Goal: Task Accomplishment & Management: Use online tool/utility

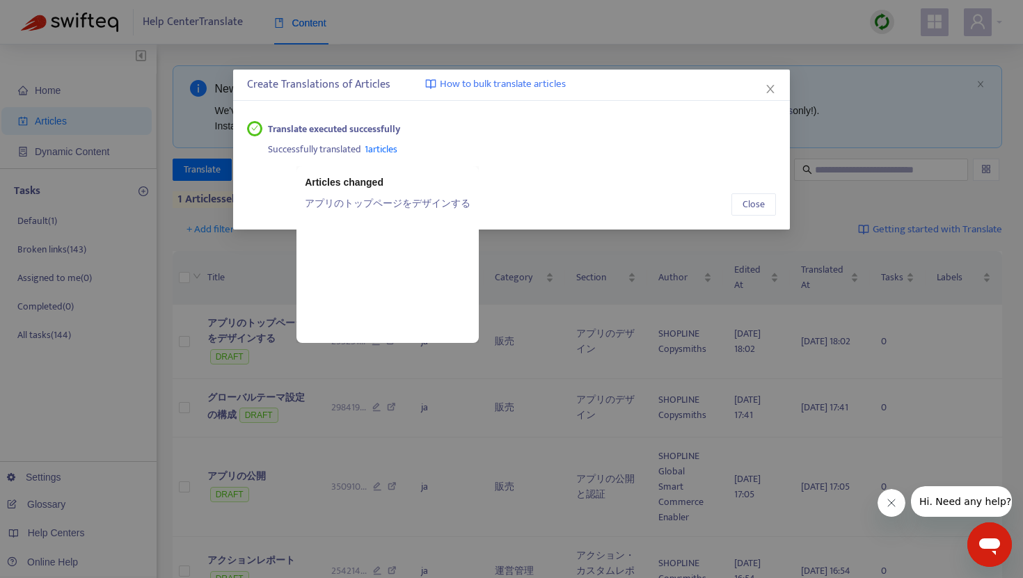
click at [381, 205] on link "アプリのトップページをデザインする" at bounding box center [388, 203] width 166 height 15
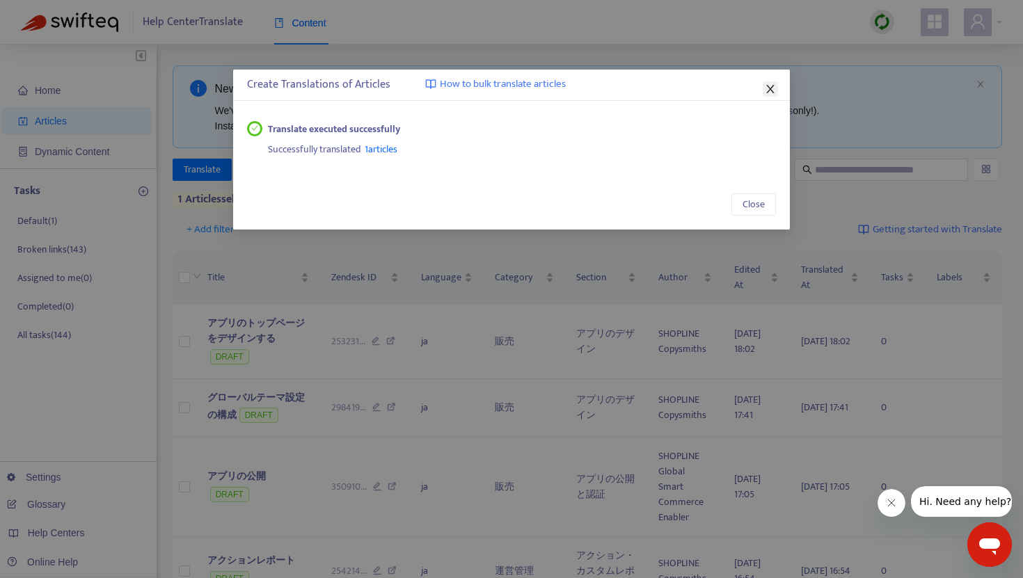
click at [767, 93] on icon "close" at bounding box center [770, 88] width 11 height 11
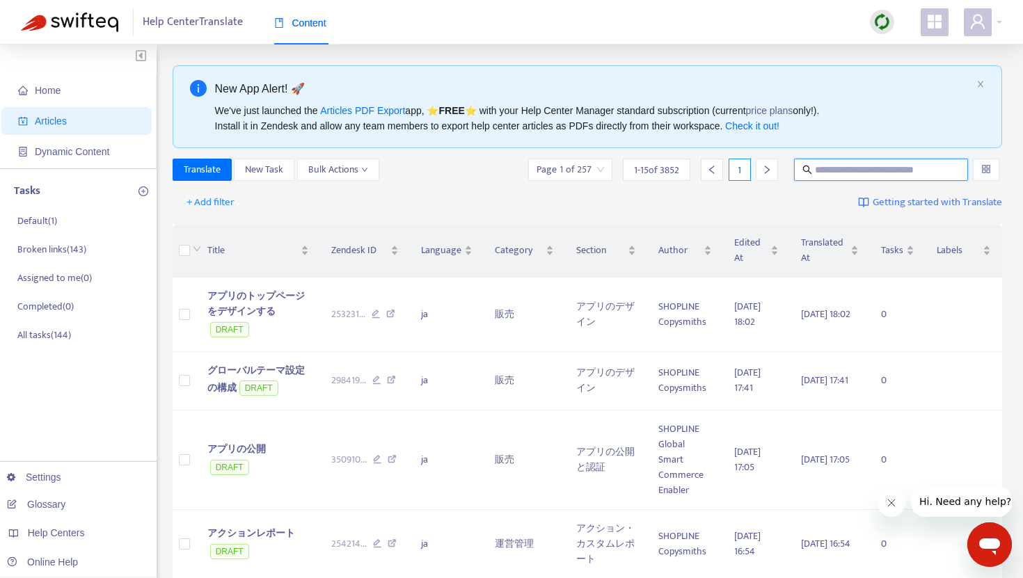
click at [848, 175] on input "text" at bounding box center [882, 169] width 134 height 15
paste input "**********"
type input "**********"
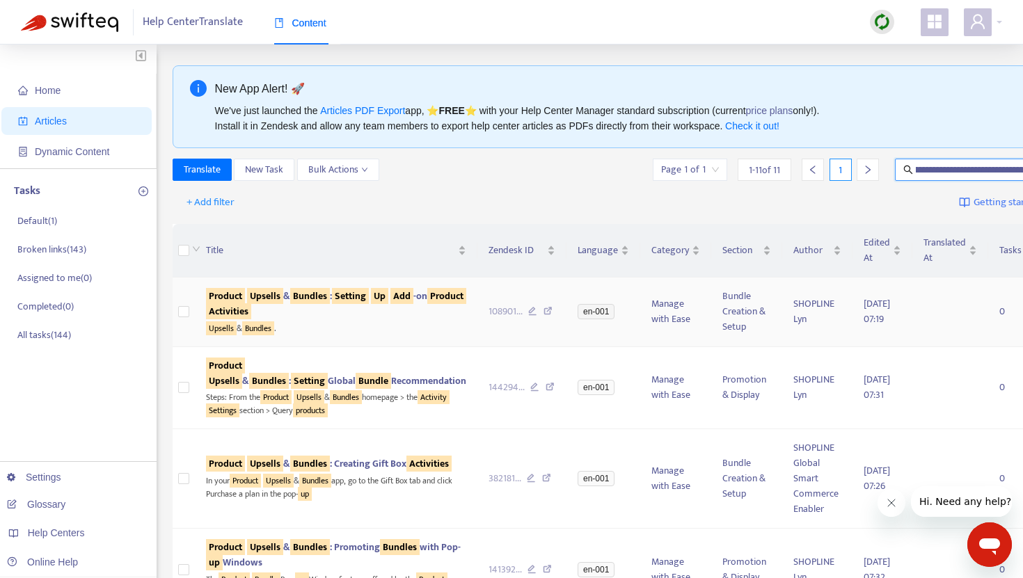
scroll to position [0, 0]
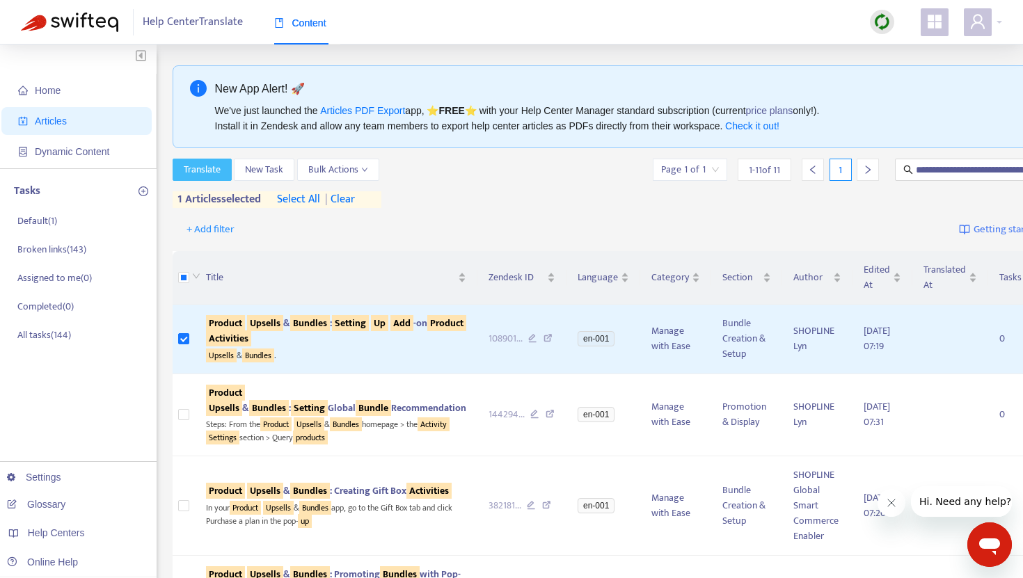
click at [212, 173] on span "Translate" at bounding box center [202, 169] width 37 height 15
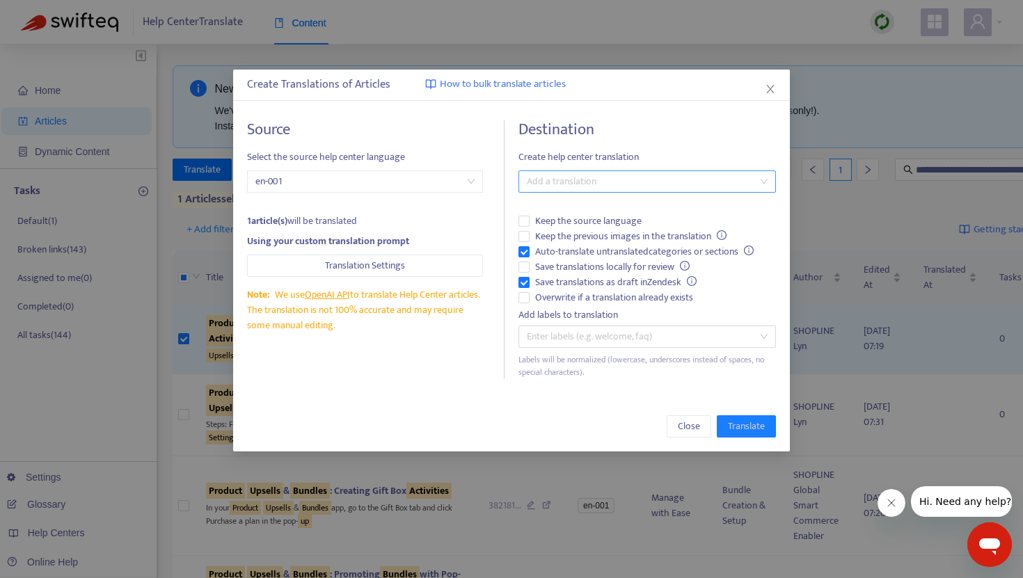
click at [550, 184] on div at bounding box center [640, 181] width 237 height 17
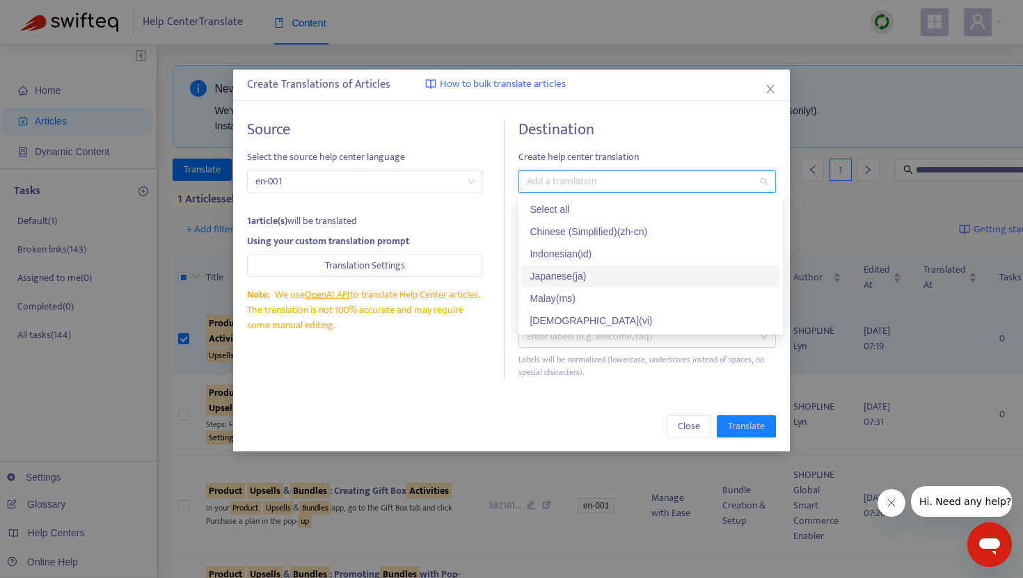
click at [555, 265] on div "Japanese ( ja )" at bounding box center [650, 276] width 259 height 22
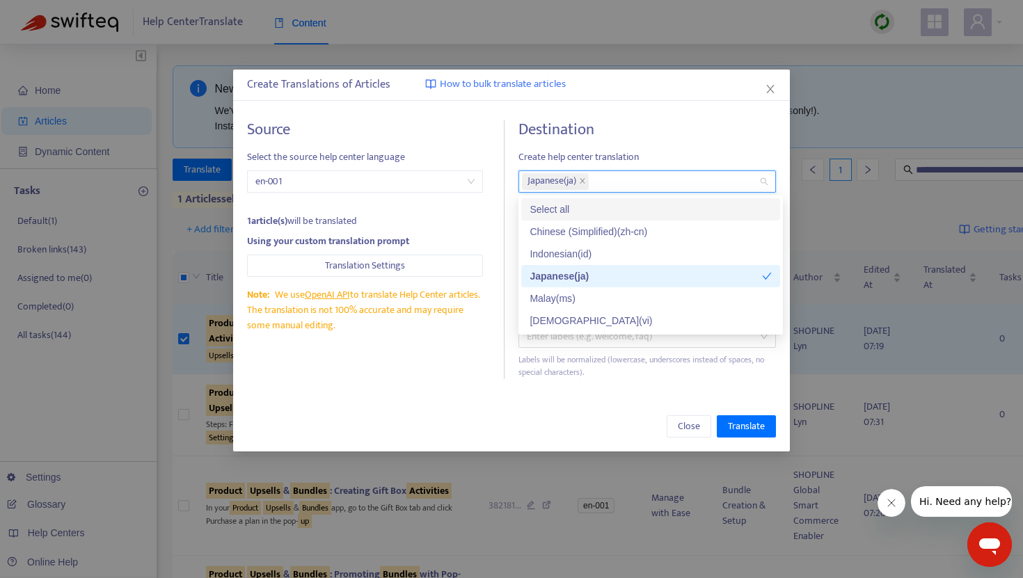
click at [629, 145] on div "Destination Create help center translation Japanese ( ja ) Keep the source lang…" at bounding box center [646, 249] width 257 height 259
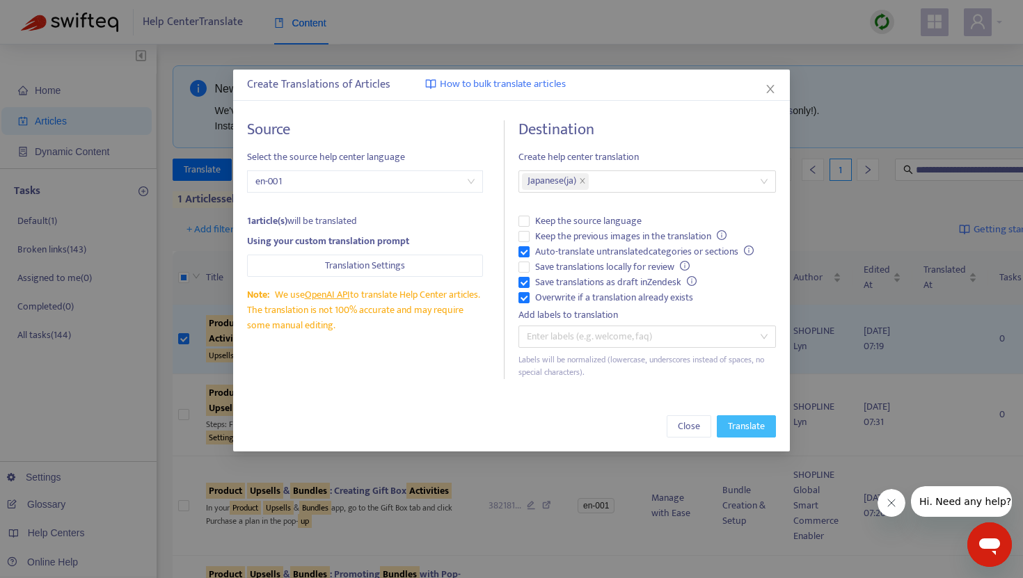
click at [752, 426] on span "Translate" at bounding box center [746, 426] width 37 height 15
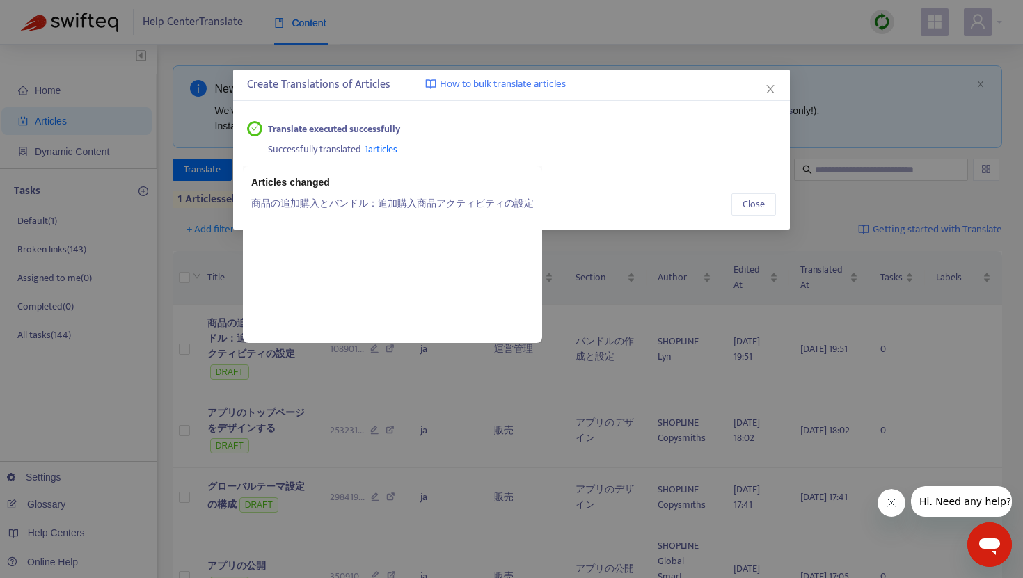
click at [388, 154] on span "1 articles" at bounding box center [381, 149] width 33 height 16
click at [378, 202] on link "商品の追加購入とバンドル：追加購入商品アクティビティの設定" at bounding box center [392, 203] width 282 height 15
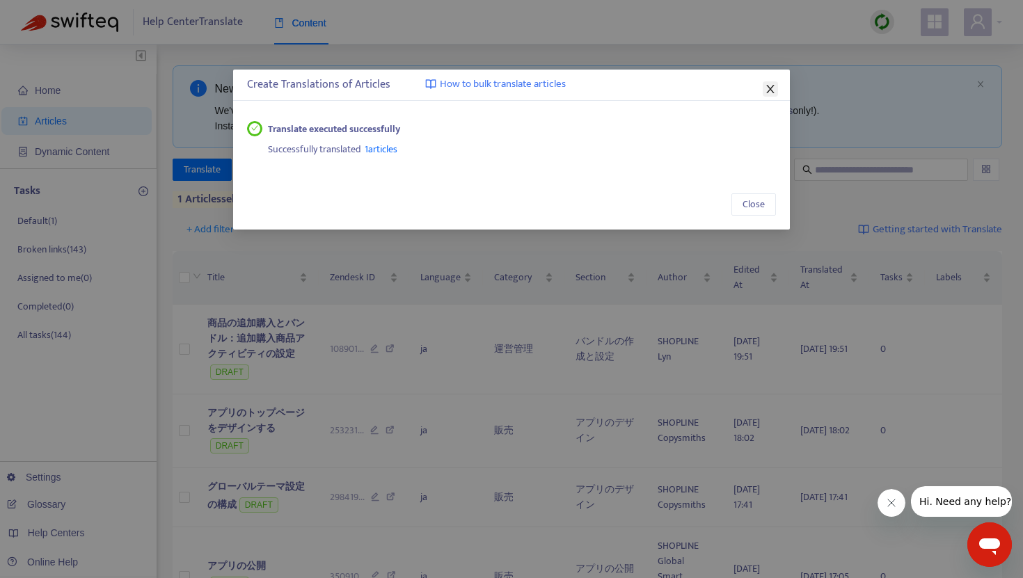
click at [768, 90] on icon "close" at bounding box center [770, 88] width 11 height 11
